Goal: Task Accomplishment & Management: Manage account settings

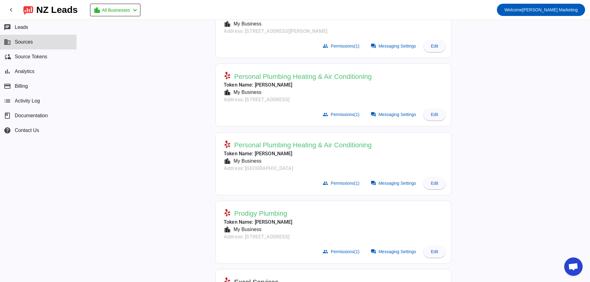
scroll to position [246, 0]
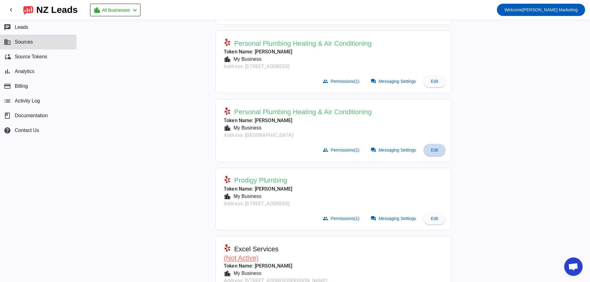
click at [436, 147] on span at bounding box center [434, 150] width 22 height 15
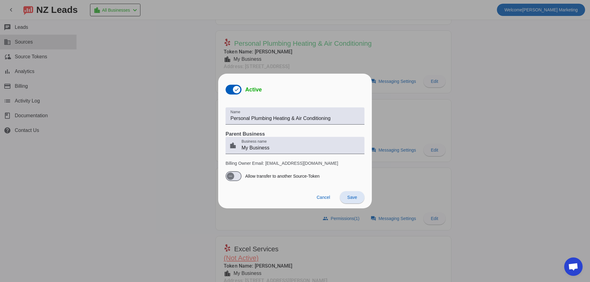
scroll to position [0, 0]
click at [324, 195] on span "Cancel" at bounding box center [323, 197] width 14 height 5
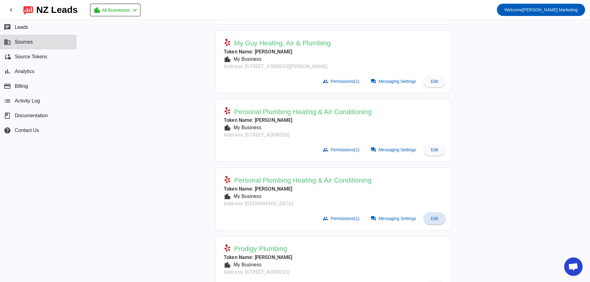
scroll to position [184, 0]
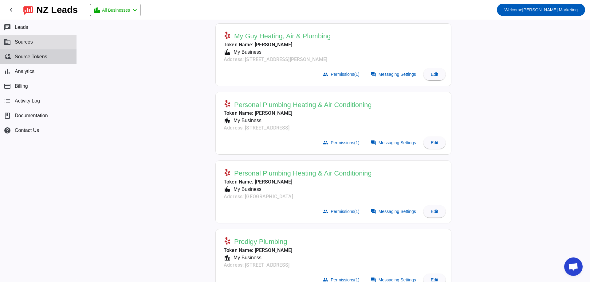
click at [47, 53] on button "cloud_sync Source Tokens" at bounding box center [38, 56] width 76 height 15
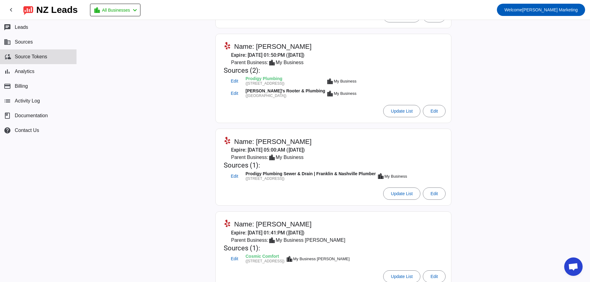
scroll to position [418, 0]
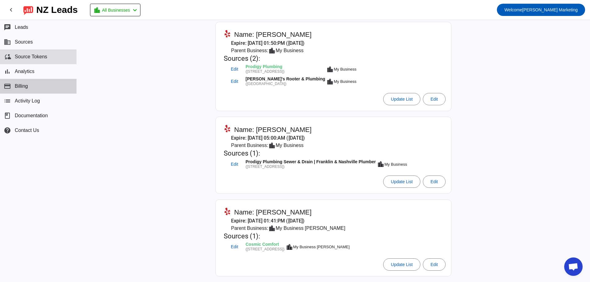
click at [36, 87] on button "payment Billing" at bounding box center [38, 86] width 76 height 15
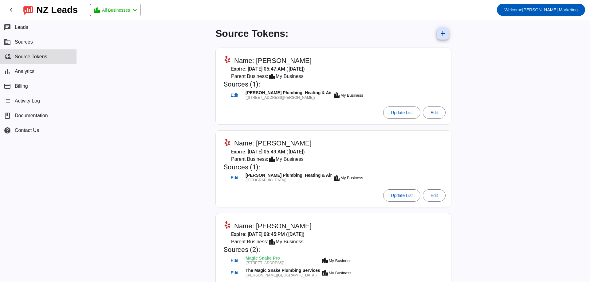
click at [34, 42] on button "business Sources" at bounding box center [38, 42] width 76 height 15
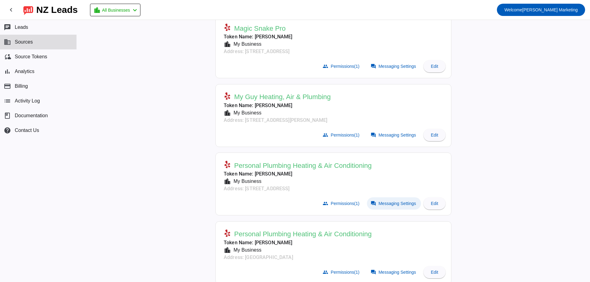
scroll to position [184, 0]
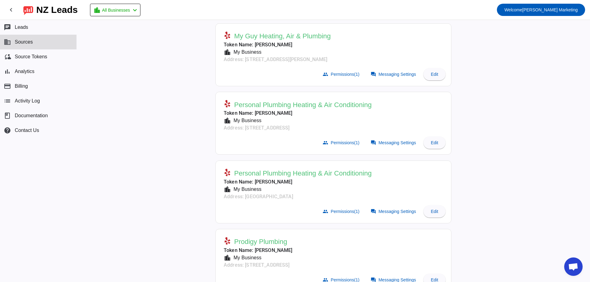
click at [291, 174] on span "Personal Plumbing Heating & Air Conditioning" at bounding box center [303, 173] width 138 height 9
click at [419, 205] on mat-card-actions "group Permissions (1) forum Messaging Settings Edit" at bounding box center [333, 211] width 229 height 17
click at [426, 210] on span at bounding box center [434, 211] width 22 height 15
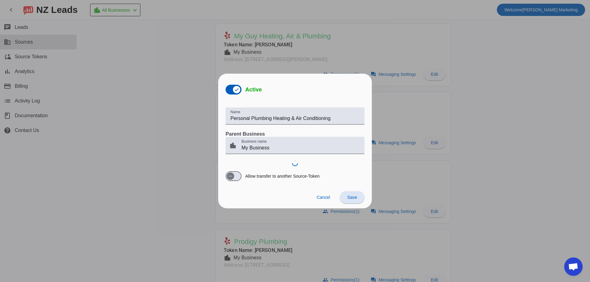
scroll to position [0, 0]
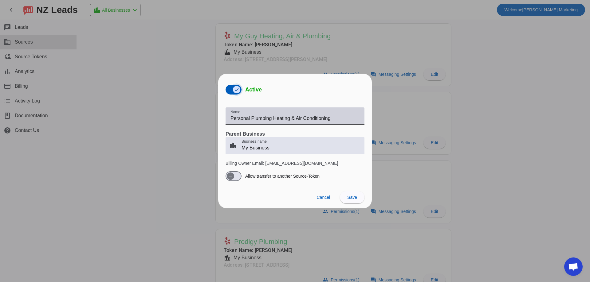
drag, startPoint x: 230, startPoint y: 90, endPoint x: 275, endPoint y: 109, distance: 49.0
click at [230, 89] on button "Active" at bounding box center [233, 90] width 16 height 10
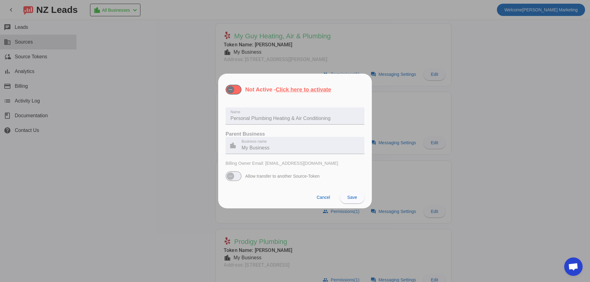
click at [358, 196] on span at bounding box center [352, 197] width 25 height 15
